Goal: Task Accomplishment & Management: Use online tool/utility

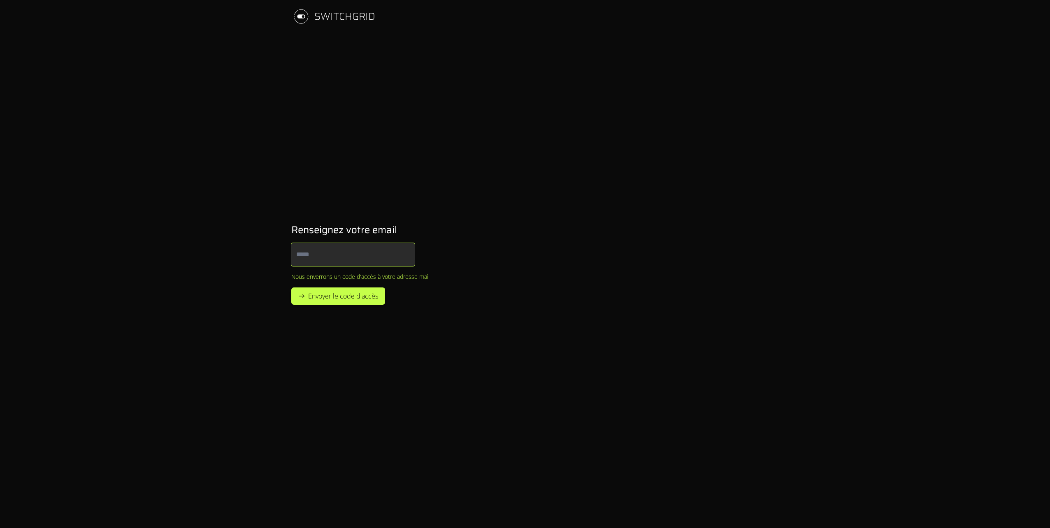
click at [384, 254] on input "Email" at bounding box center [352, 254] width 123 height 23
type input "**********"
click at [352, 299] on span "Envoyer le code d'accès" at bounding box center [343, 296] width 70 height 10
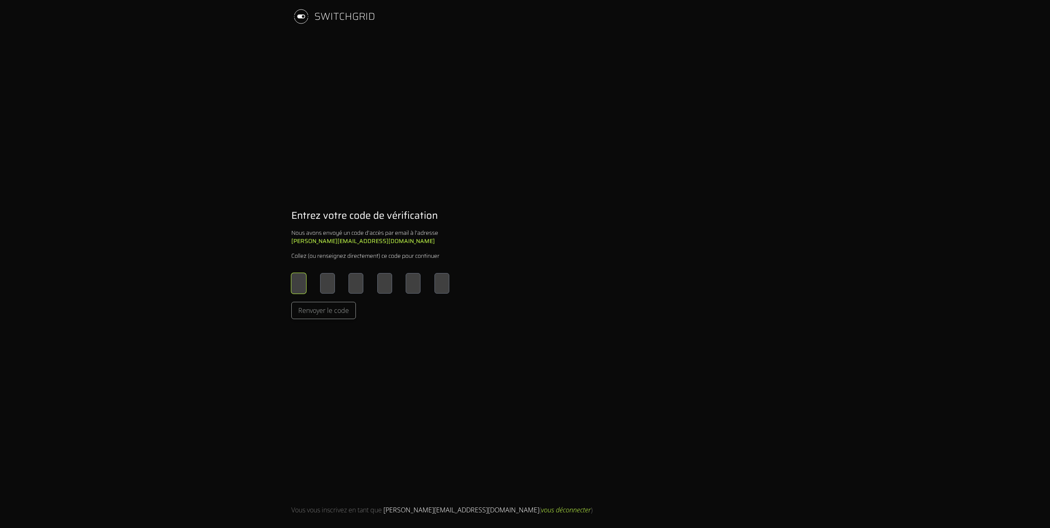
click at [301, 286] on input "Please enter OTP character 1" at bounding box center [298, 283] width 15 height 21
type input "*"
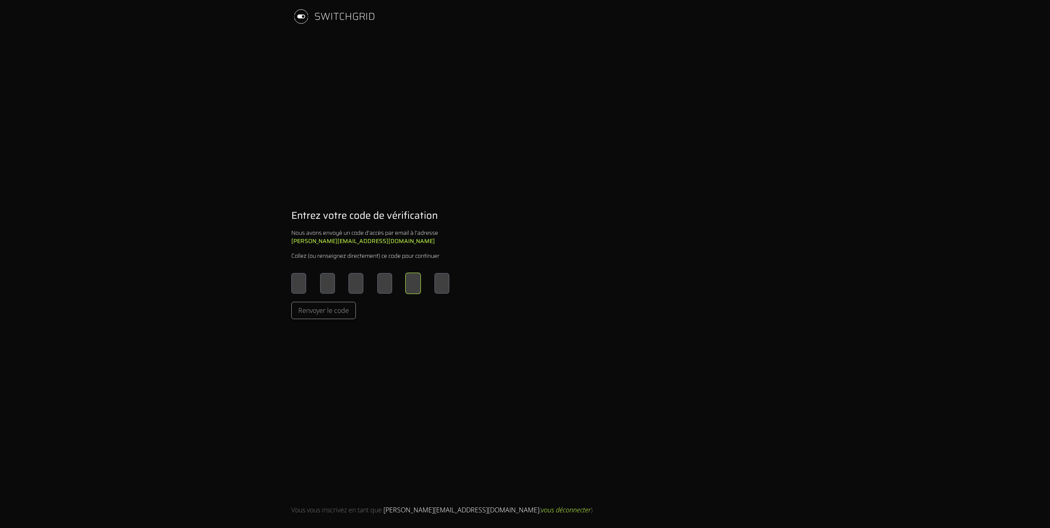
type input "*"
